Goal: Task Accomplishment & Management: Use online tool/utility

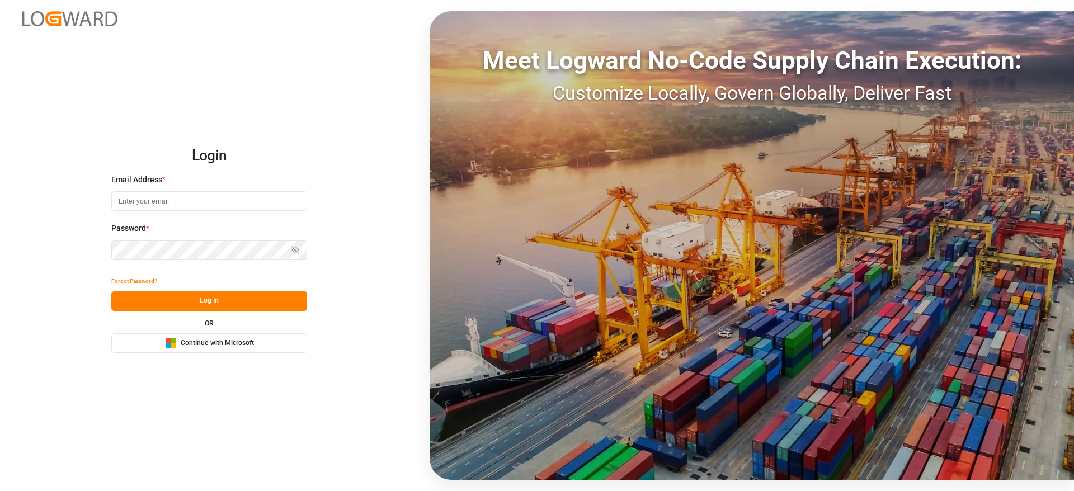
click at [183, 350] on button "Microsoft Logo Continue with Microsoft" at bounding box center [209, 343] width 196 height 20
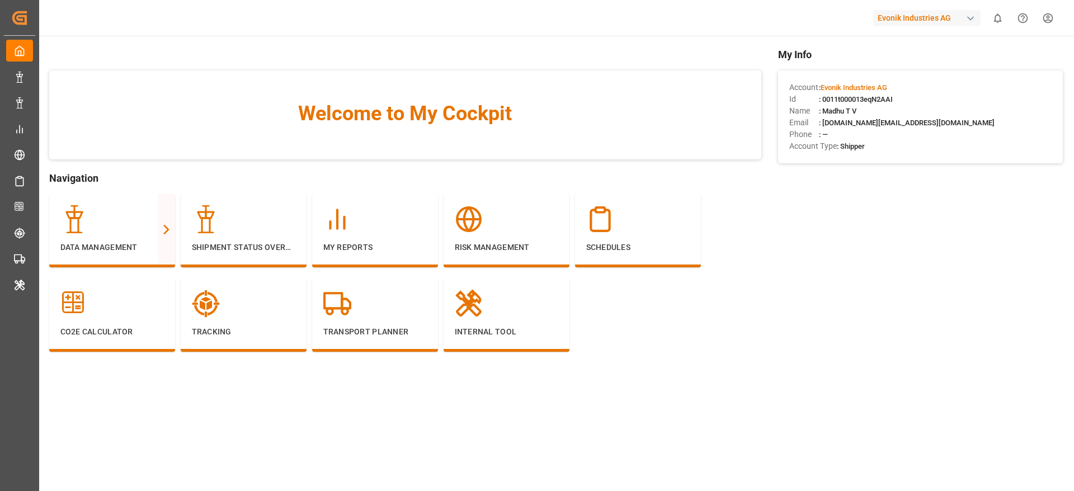
click at [193, 350] on div "Tracking" at bounding box center [244, 315] width 126 height 73
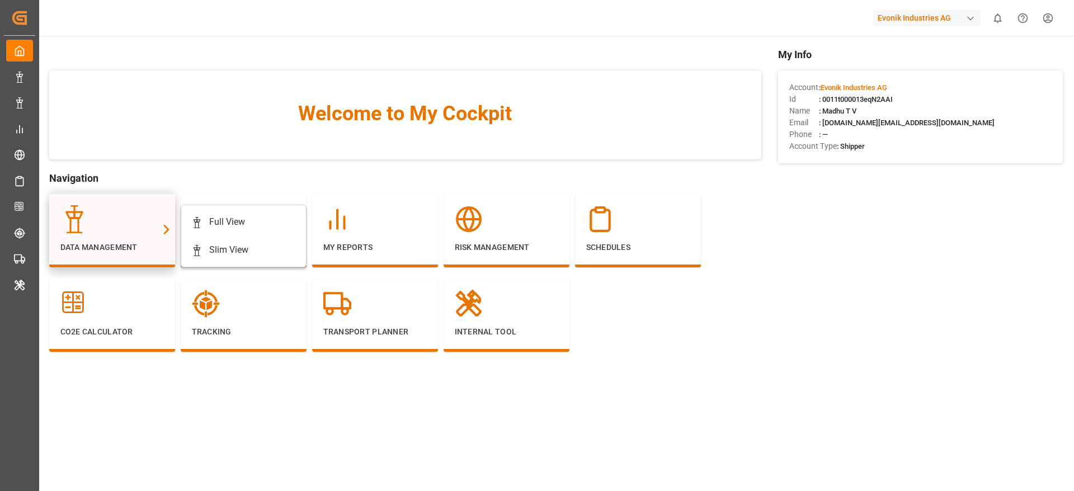
click at [125, 224] on div at bounding box center [111, 219] width 103 height 28
click at [226, 223] on div "Full View" at bounding box center [227, 221] width 36 height 13
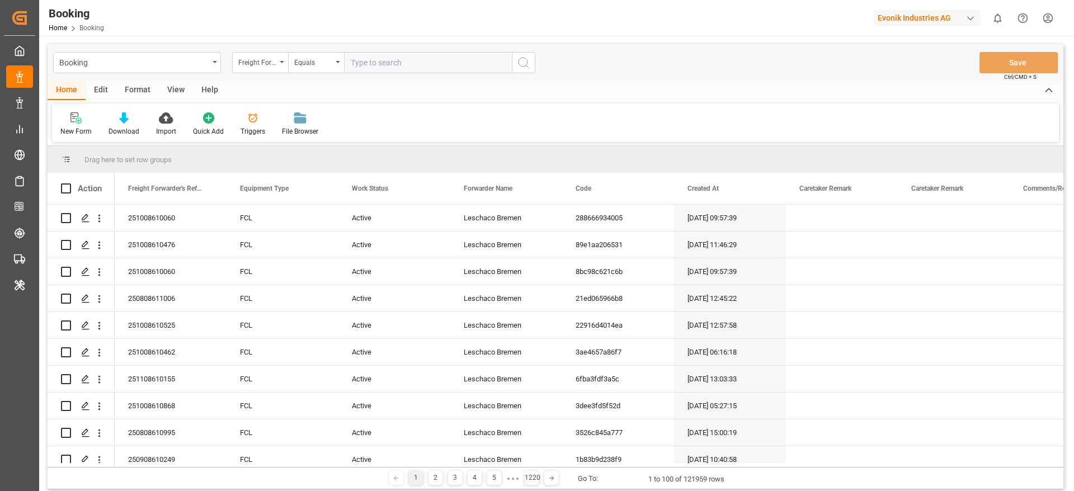
click at [139, 93] on div "Format" at bounding box center [137, 90] width 43 height 19
click at [89, 123] on div at bounding box center [76, 118] width 33 height 12
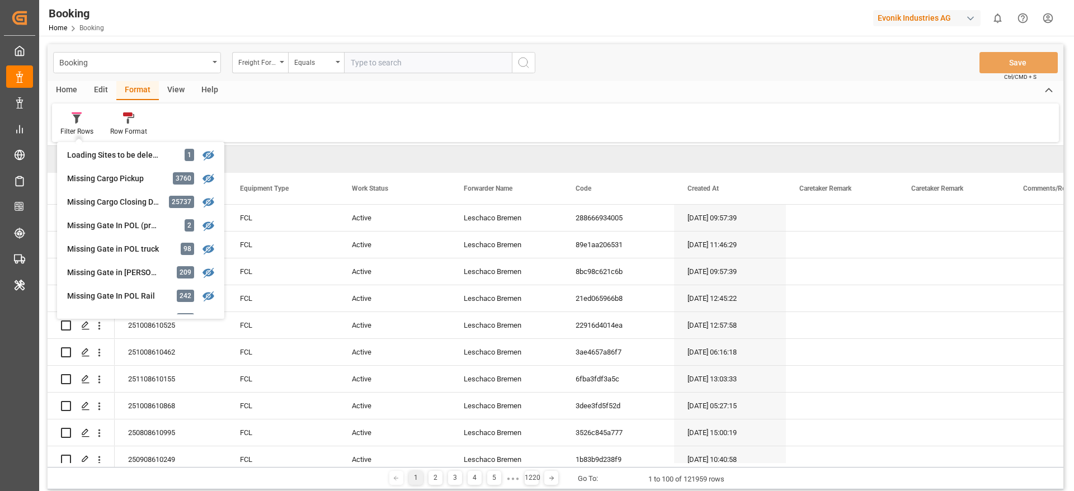
scroll to position [252, 0]
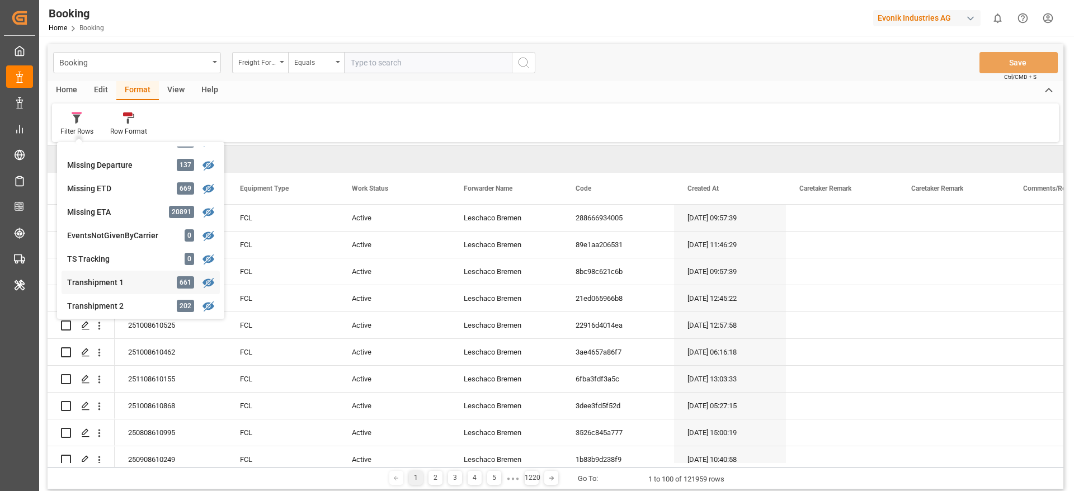
click at [145, 284] on div "Transhipment 1" at bounding box center [116, 283] width 98 height 12
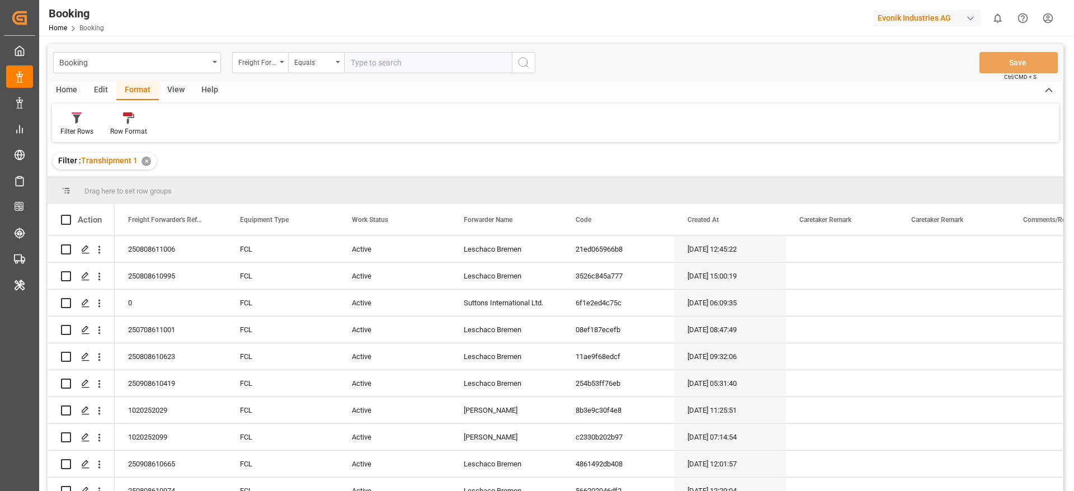
click at [178, 85] on div "View" at bounding box center [176, 90] width 34 height 19
click at [72, 125] on div "Default" at bounding box center [71, 124] width 39 height 25
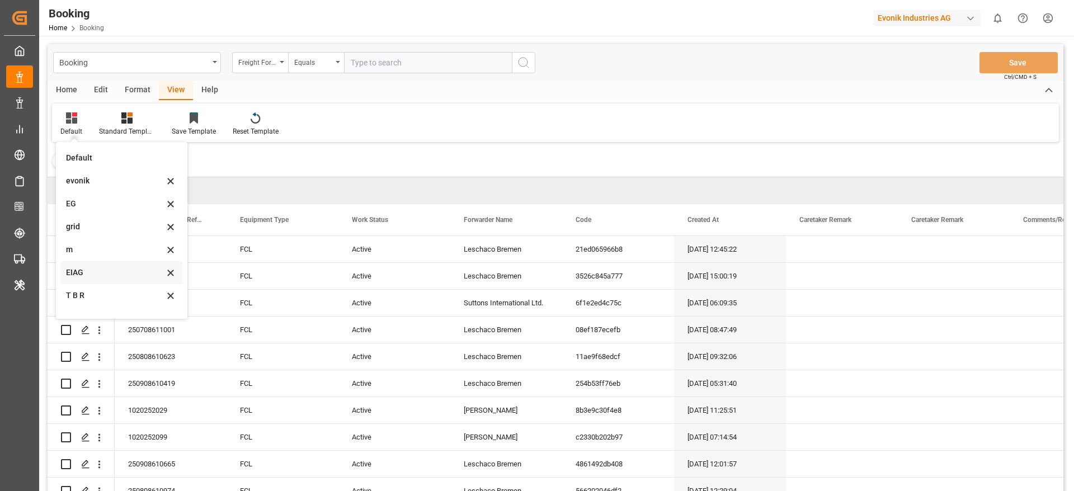
click at [95, 268] on div "EIAG" at bounding box center [115, 273] width 98 height 12
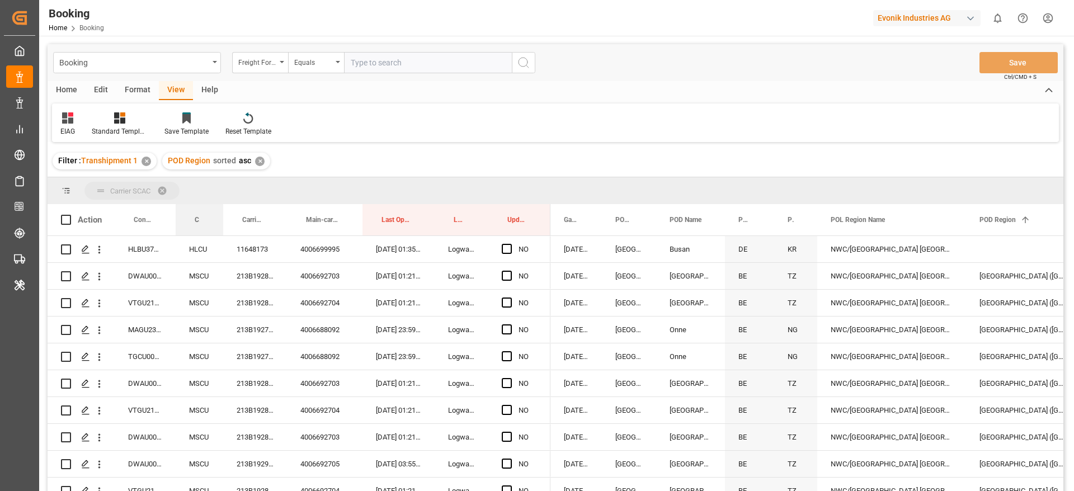
drag, startPoint x: 201, startPoint y: 222, endPoint x: 199, endPoint y: 199, distance: 23.5
